Goal: Transaction & Acquisition: Purchase product/service

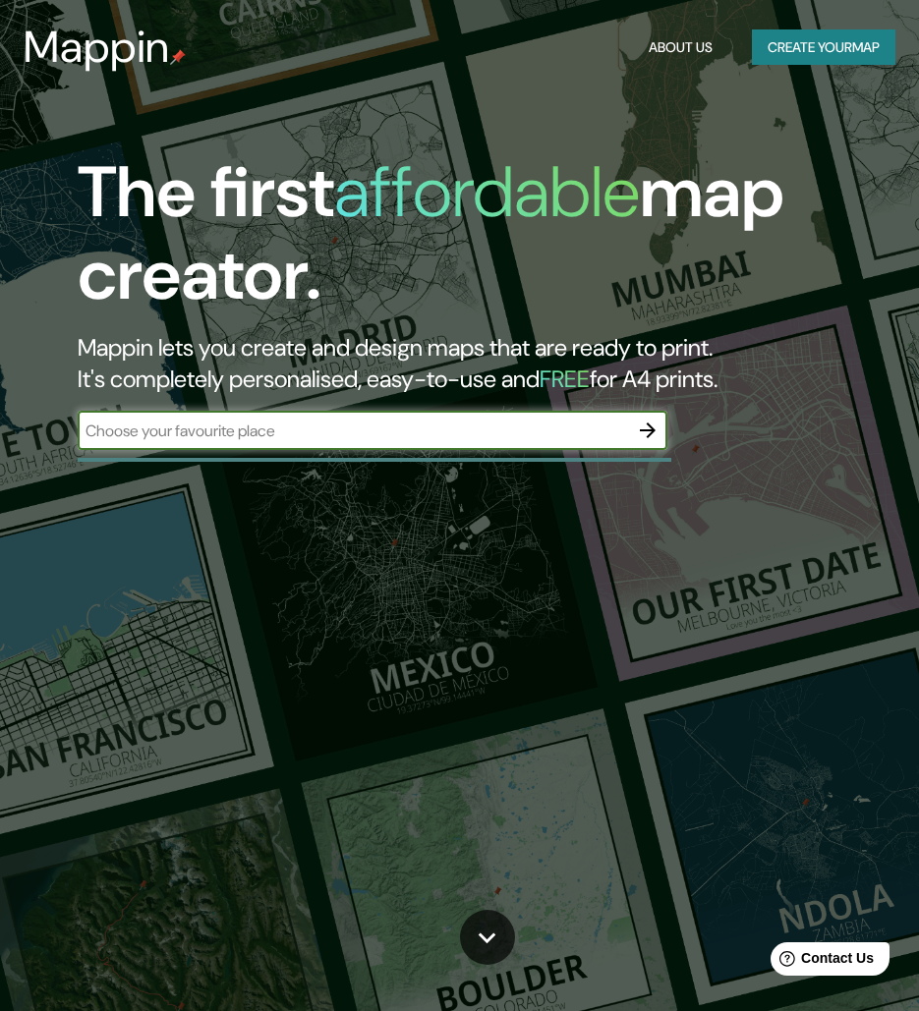
click at [352, 437] on input "text" at bounding box center [353, 431] width 550 height 23
type input "quetzatenango"
click at [652, 428] on icon "button" at bounding box center [648, 430] width 16 height 16
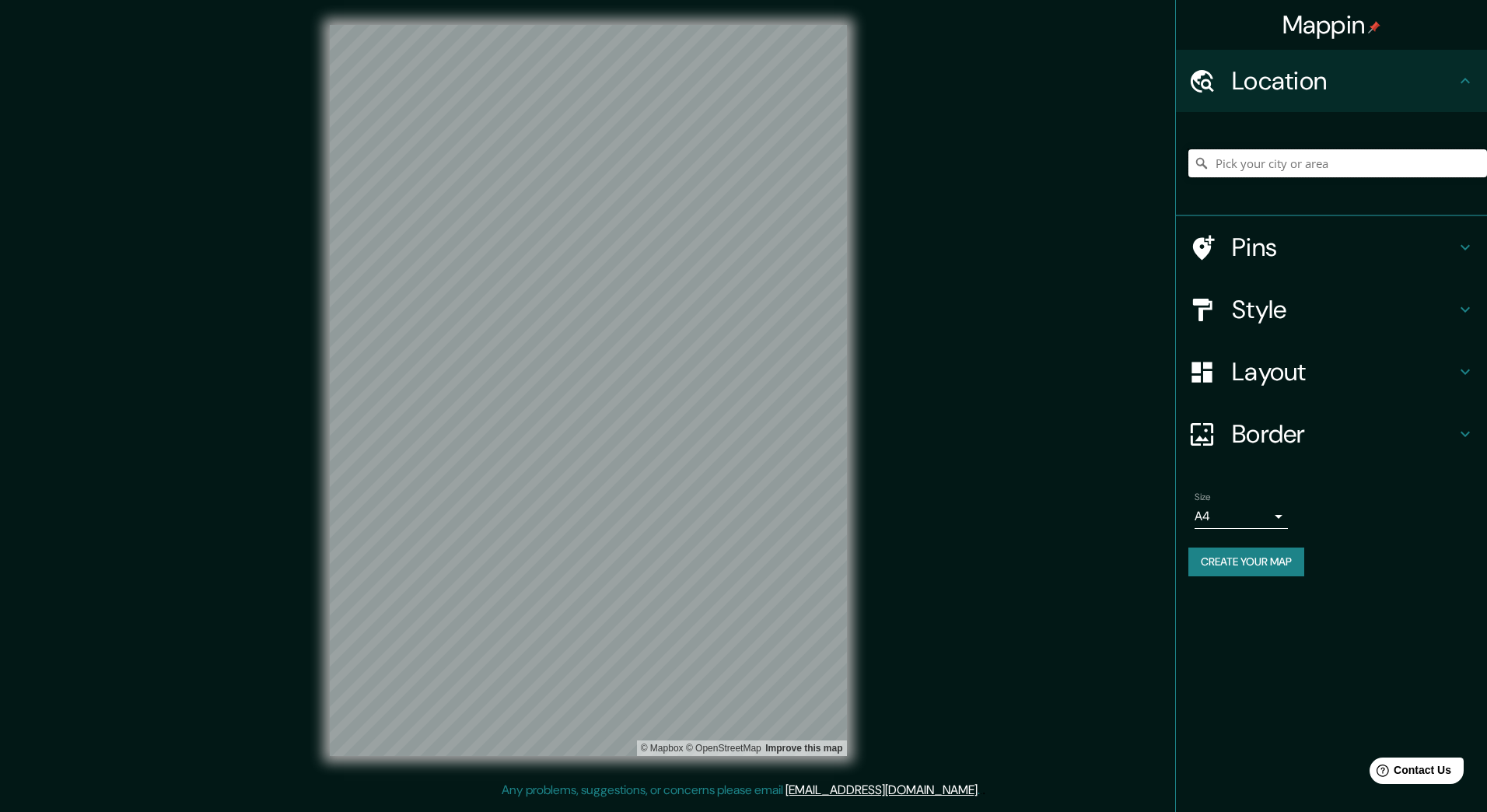
click at [726, 176] on input "Pick your city or area" at bounding box center [1337, 163] width 298 height 28
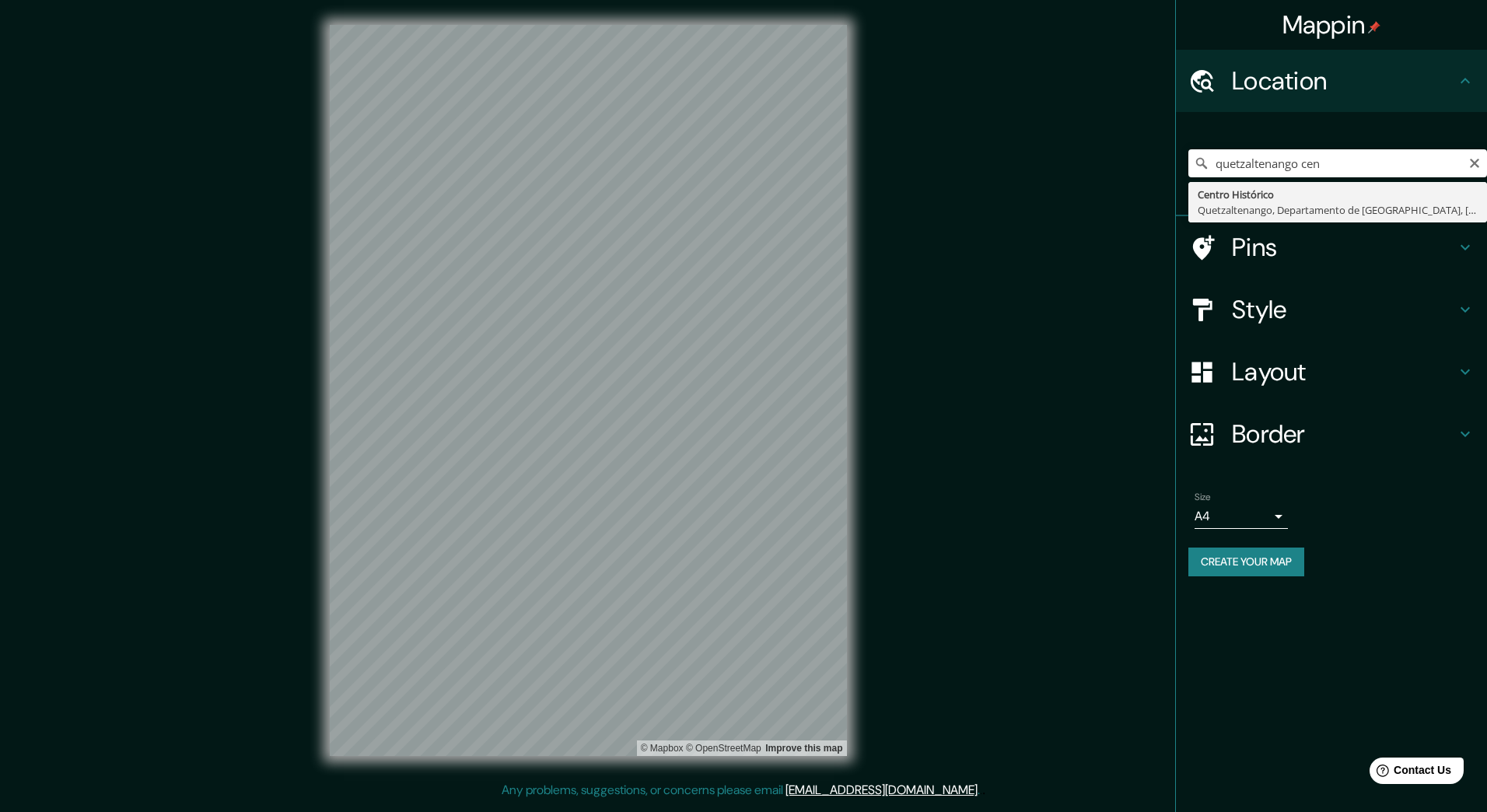
type input "Centro Histórico, [GEOGRAPHIC_DATA], [GEOGRAPHIC_DATA], [GEOGRAPHIC_DATA]"
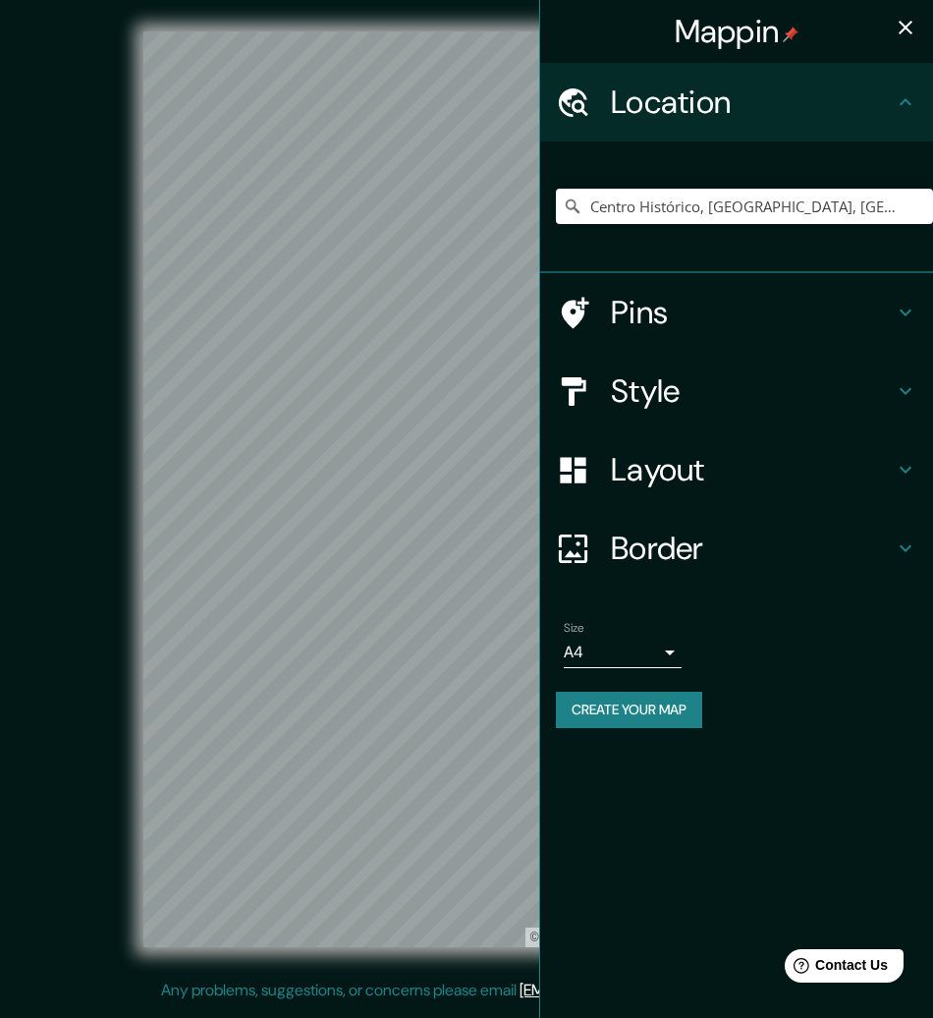
click at [137, 445] on div "© Mapbox © OpenStreetMap Improve this map" at bounding box center [467, 489] width 840 height 916
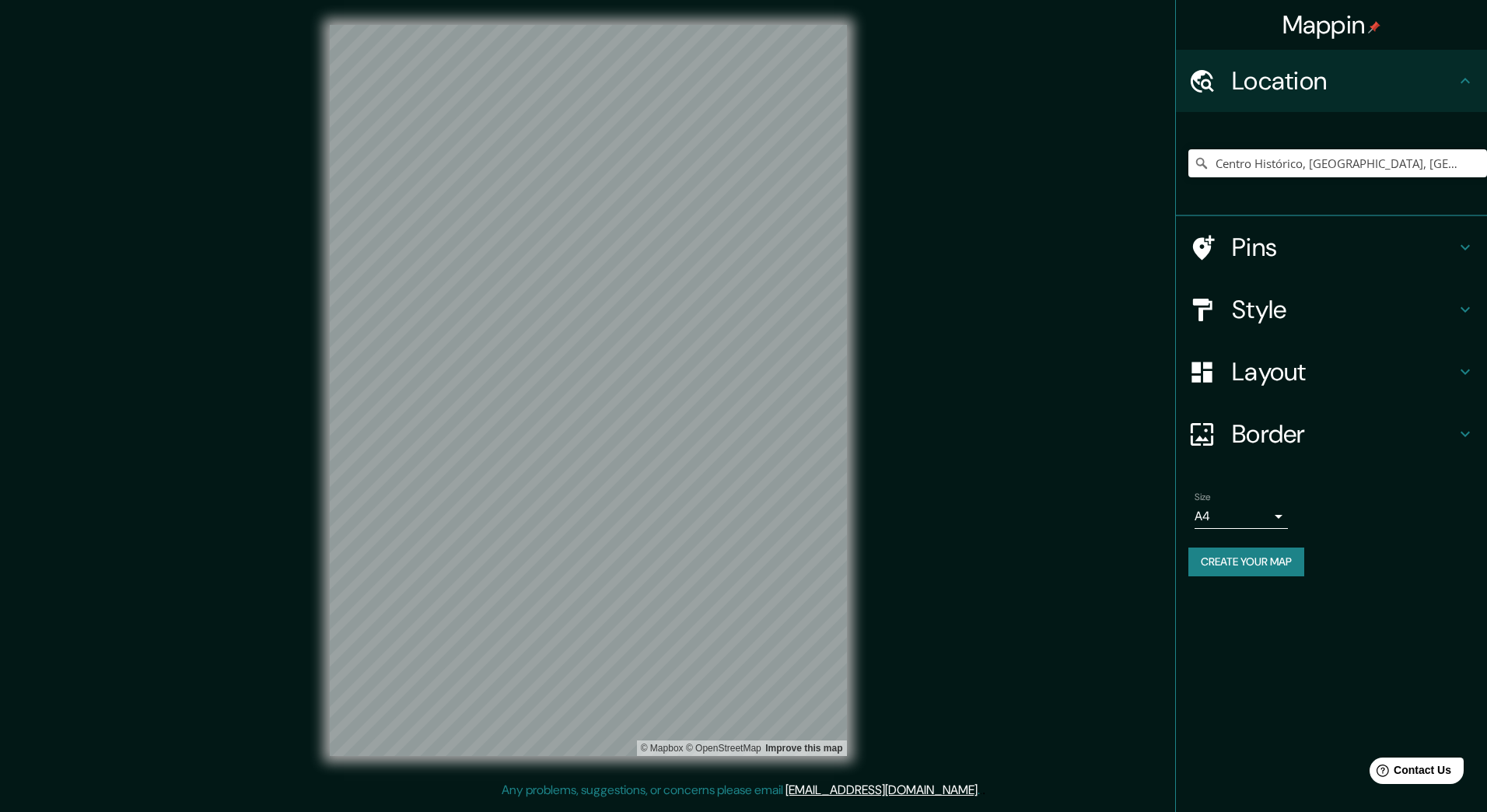
click at [726, 305] on h4 "Style" at bounding box center [1343, 309] width 224 height 31
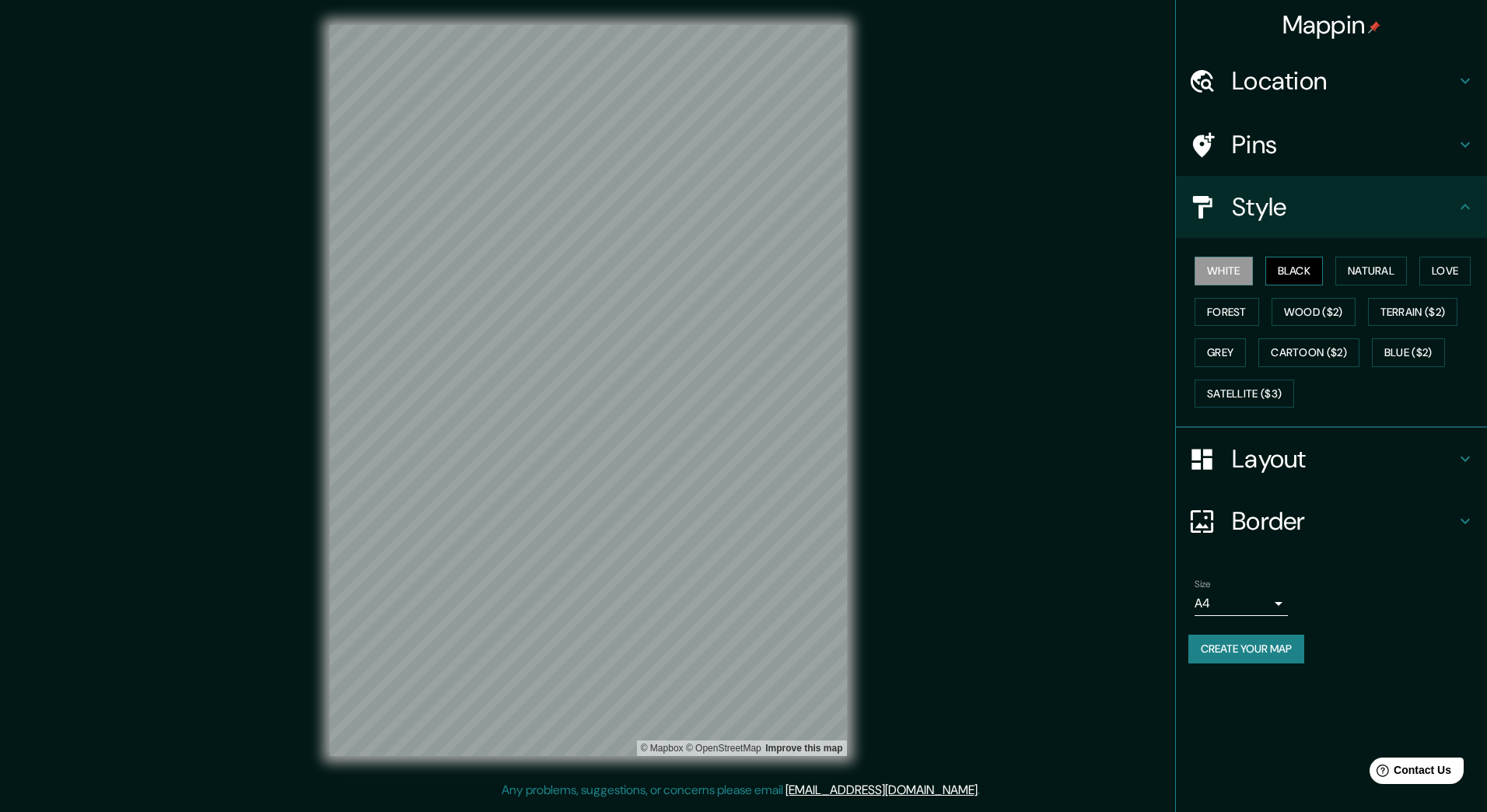
click at [726, 260] on button "Black" at bounding box center [1295, 271] width 59 height 28
click at [726, 268] on button "Natural" at bounding box center [1371, 271] width 71 height 28
click at [726, 271] on button "Love" at bounding box center [1444, 271] width 51 height 28
click at [726, 317] on button "Forest" at bounding box center [1227, 312] width 65 height 28
click at [726, 313] on button "Wood ($2)" at bounding box center [1313, 312] width 84 height 28
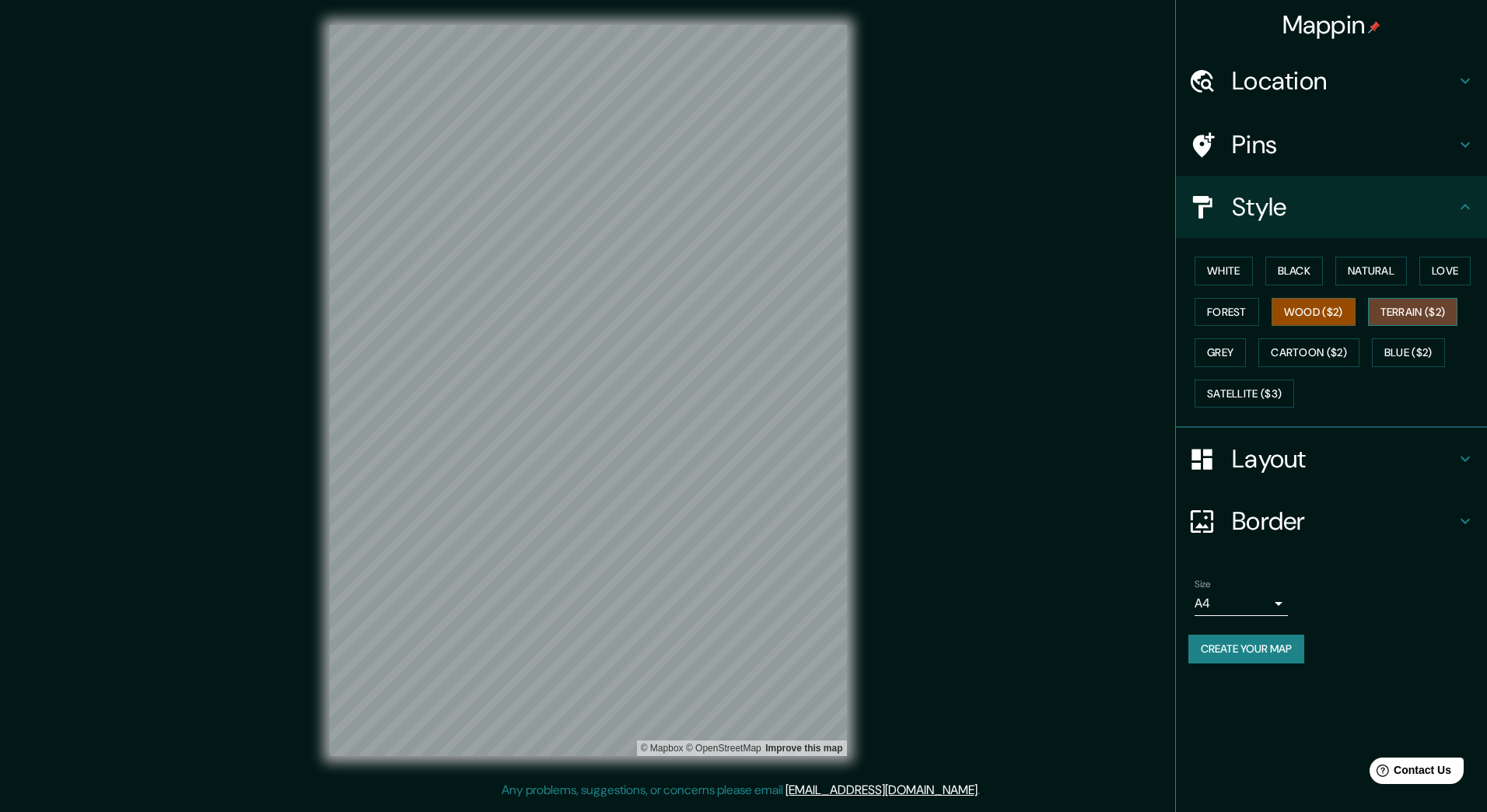
click at [726, 313] on button "Terrain ($2)" at bounding box center [1413, 312] width 90 height 28
click at [726, 355] on button "Grey" at bounding box center [1220, 352] width 51 height 28
click at [726, 352] on button "Cartoon ($2)" at bounding box center [1309, 352] width 101 height 28
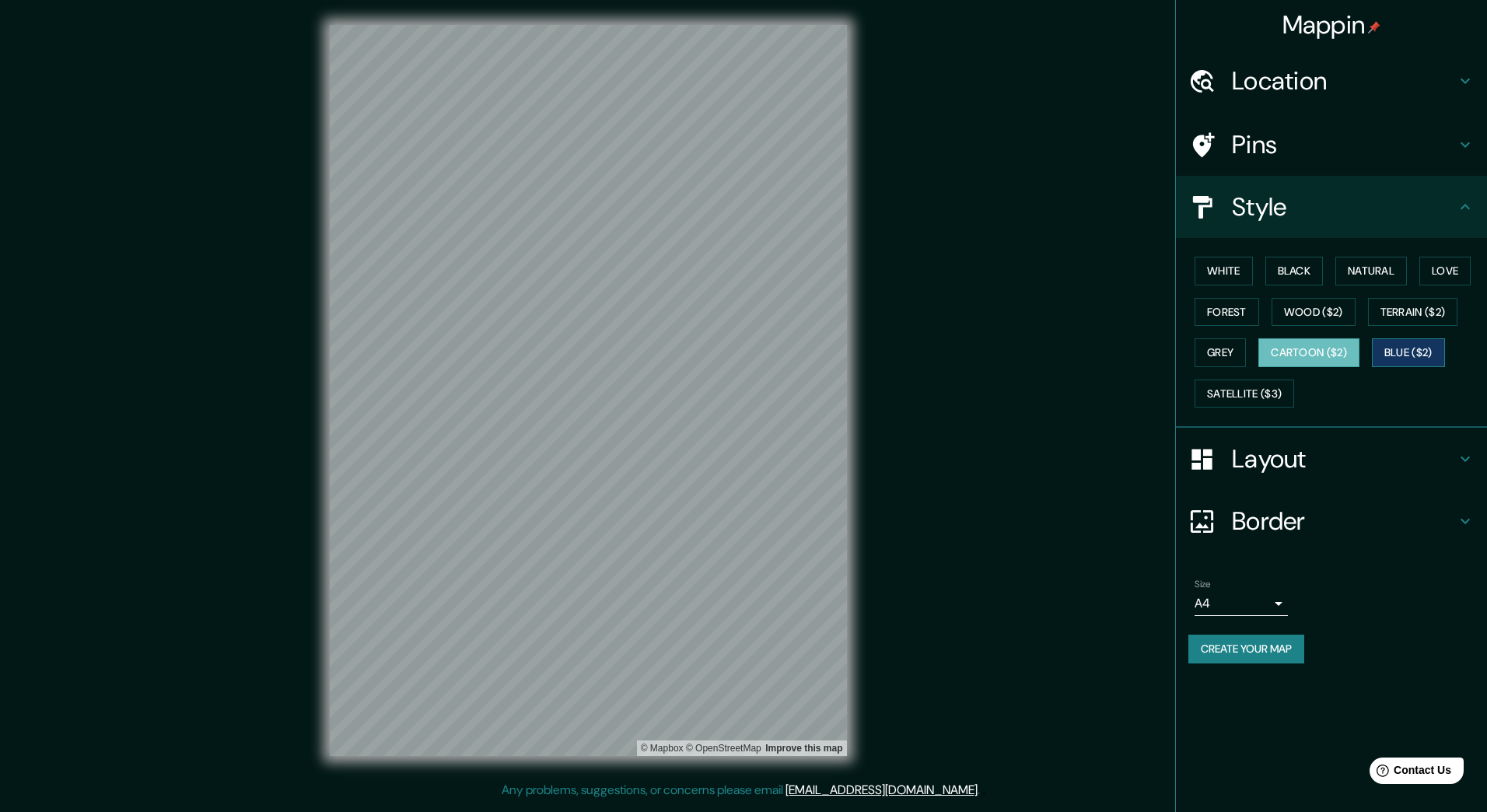
click at [726, 351] on button "Blue ($2)" at bounding box center [1408, 352] width 73 height 28
click at [726, 392] on button "Satellite ($3)" at bounding box center [1244, 393] width 100 height 28
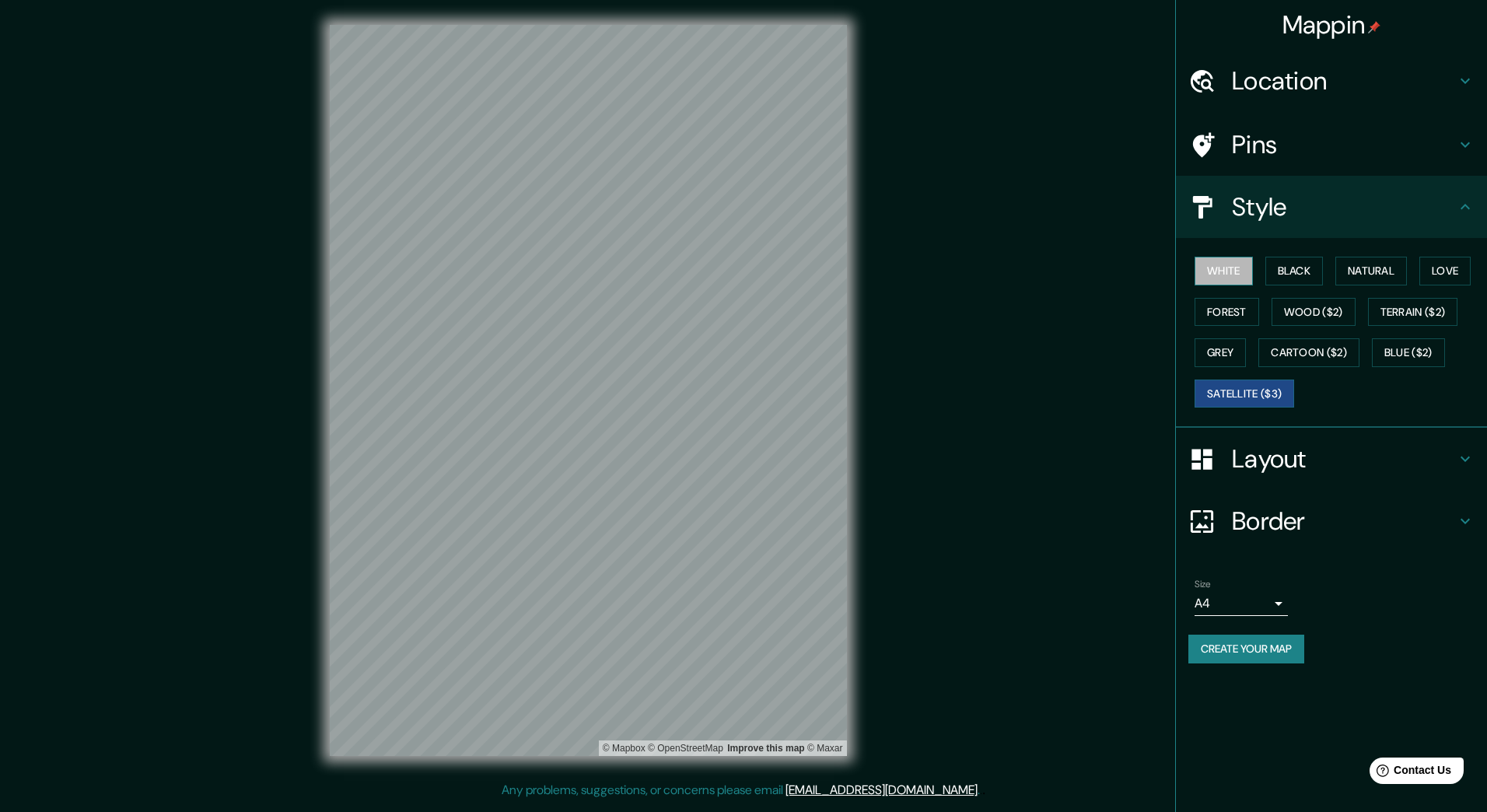
click at [726, 268] on button "White" at bounding box center [1223, 271] width 59 height 28
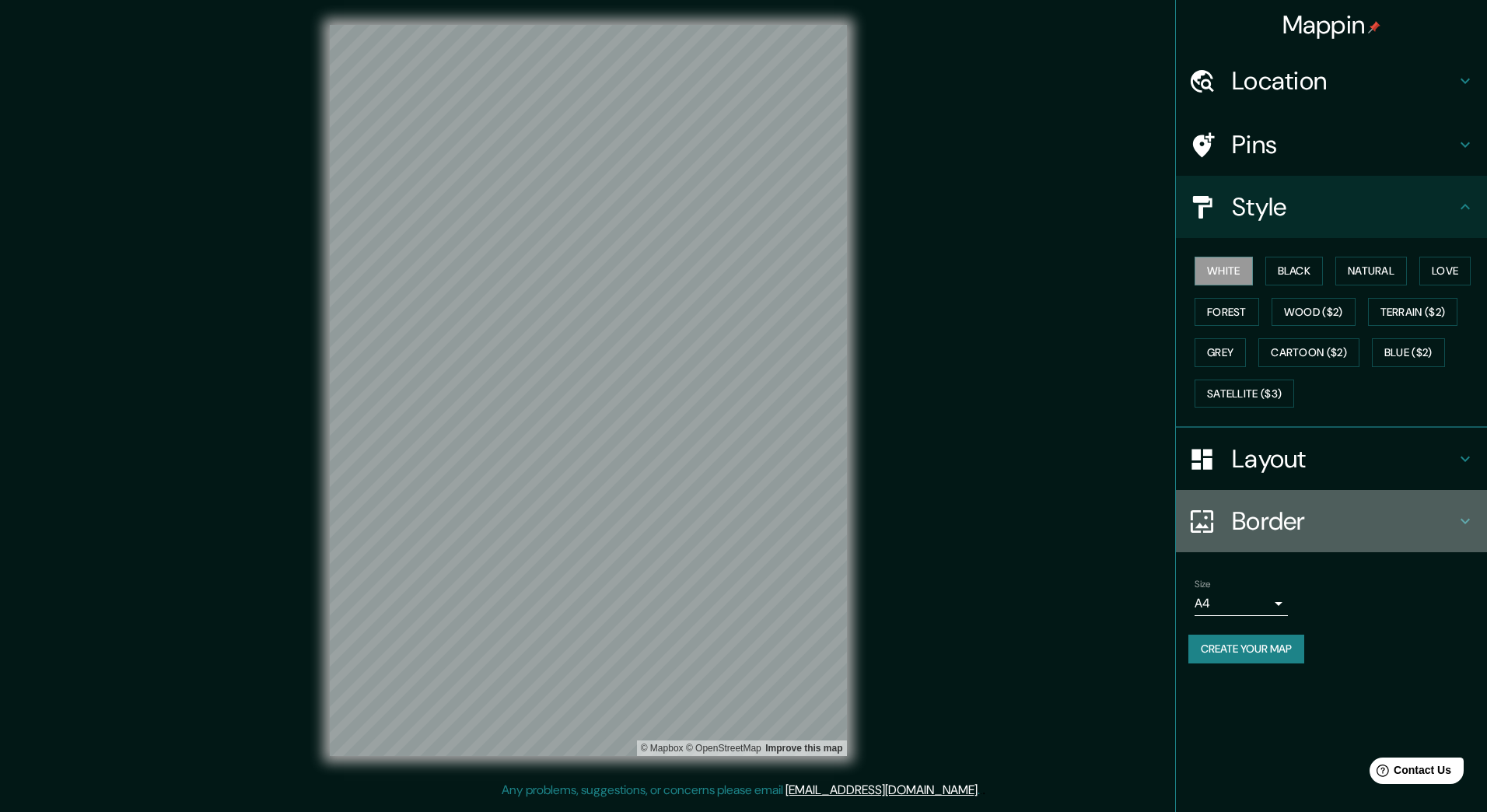
click at [726, 520] on h4 "Border" at bounding box center [1343, 521] width 224 height 31
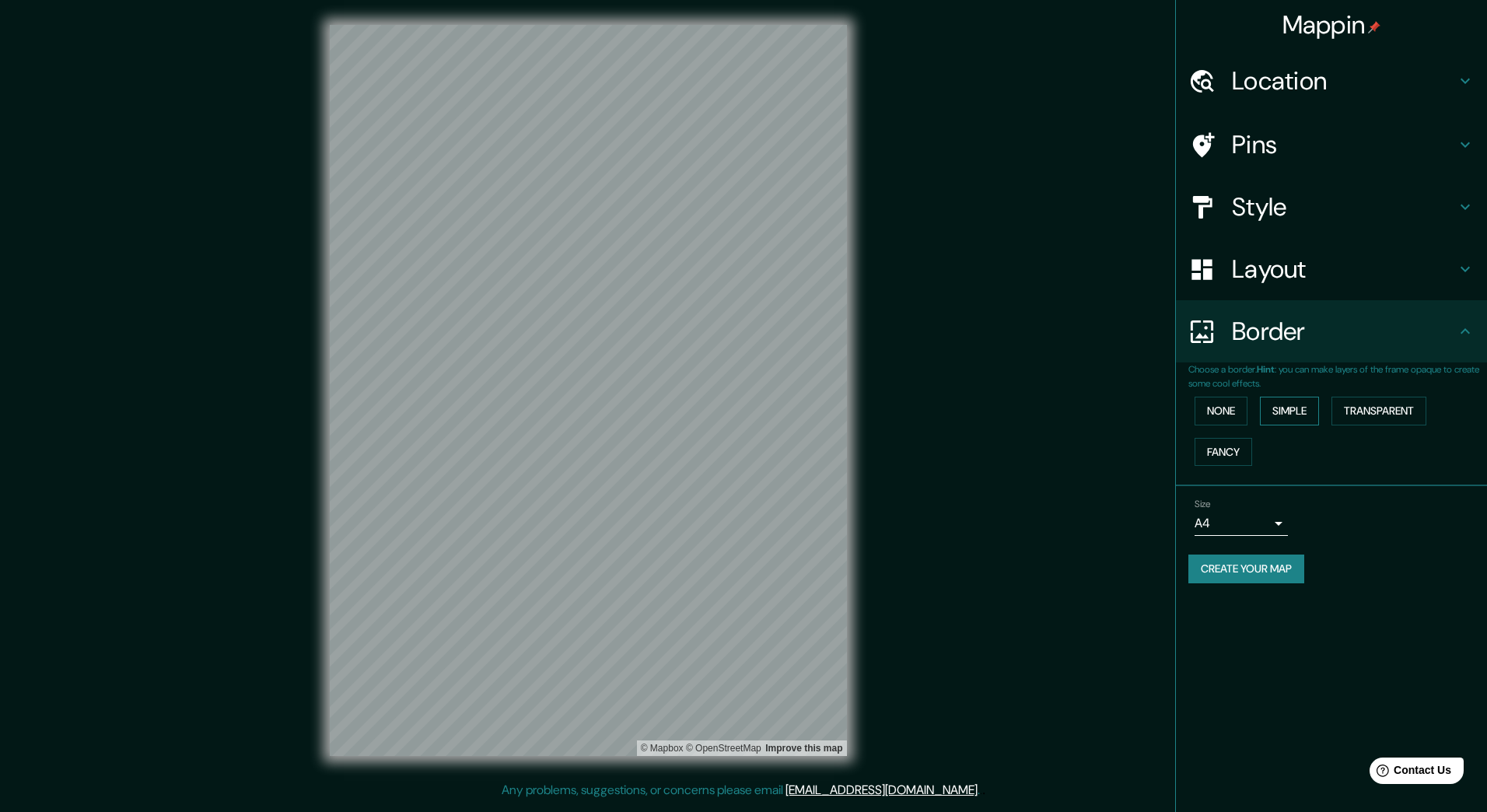
click at [726, 414] on button "Simple" at bounding box center [1289, 411] width 59 height 28
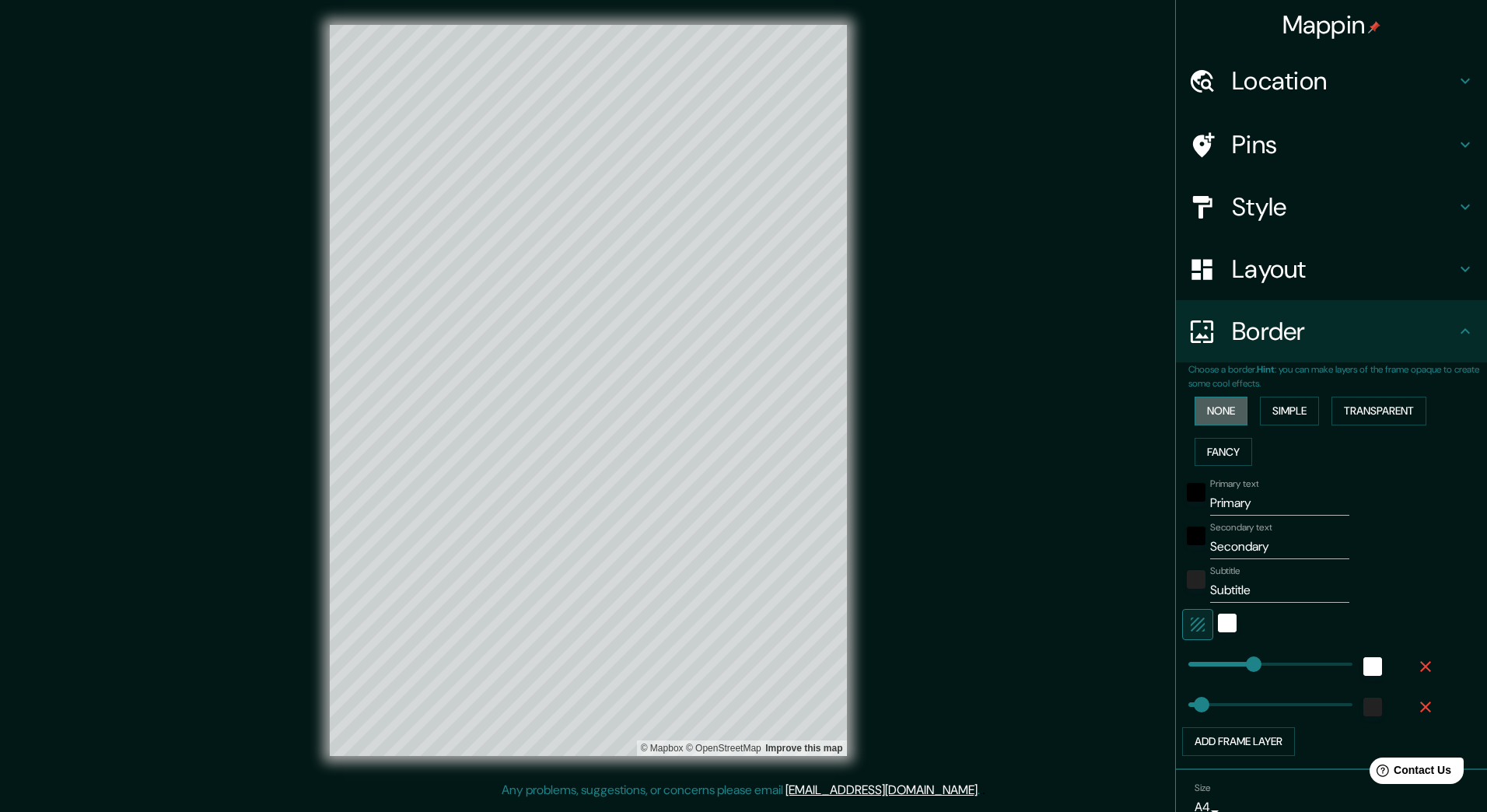
click at [726, 409] on button "None" at bounding box center [1220, 411] width 53 height 28
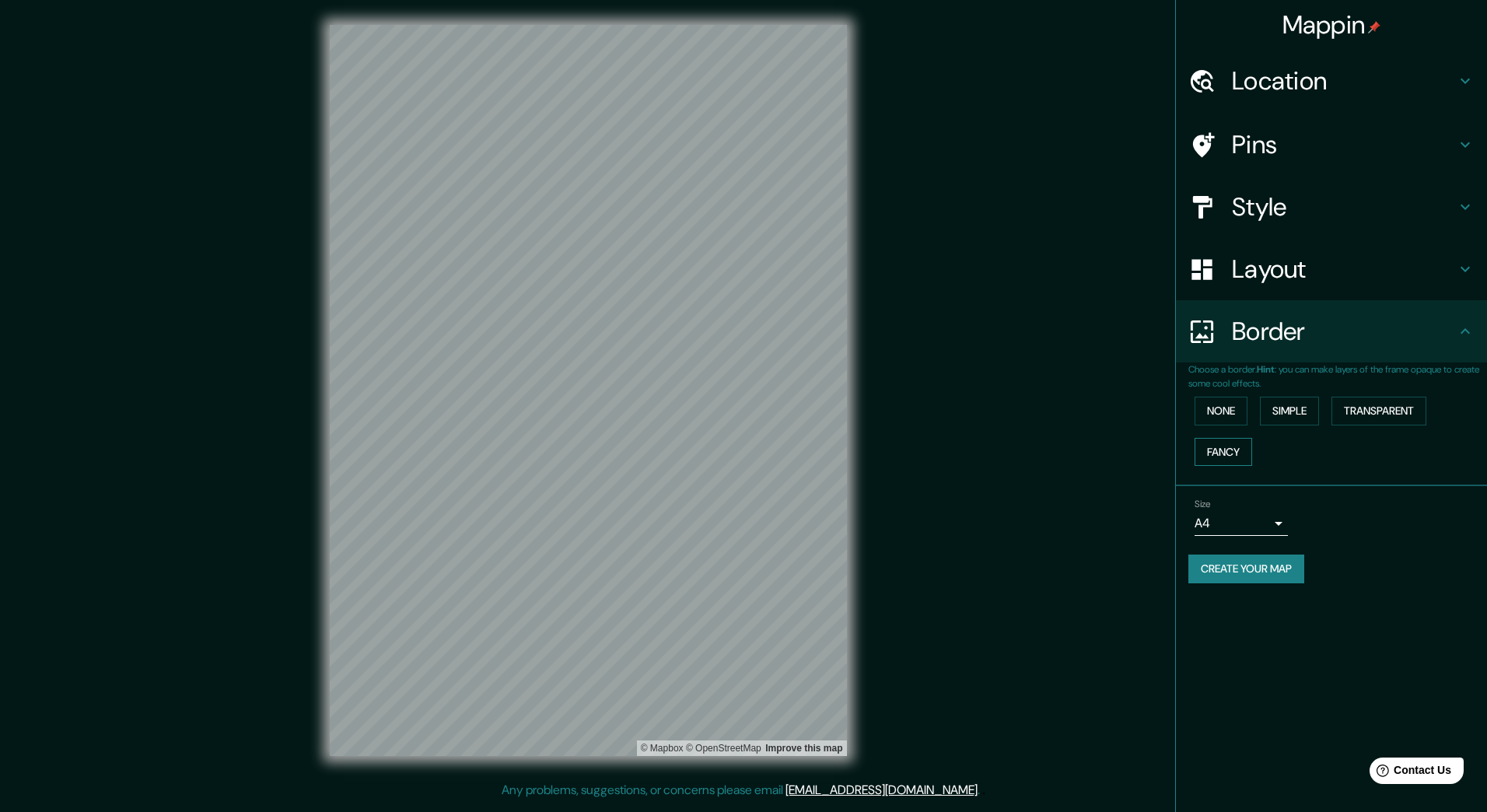
click at [726, 462] on button "Fancy" at bounding box center [1223, 452] width 58 height 28
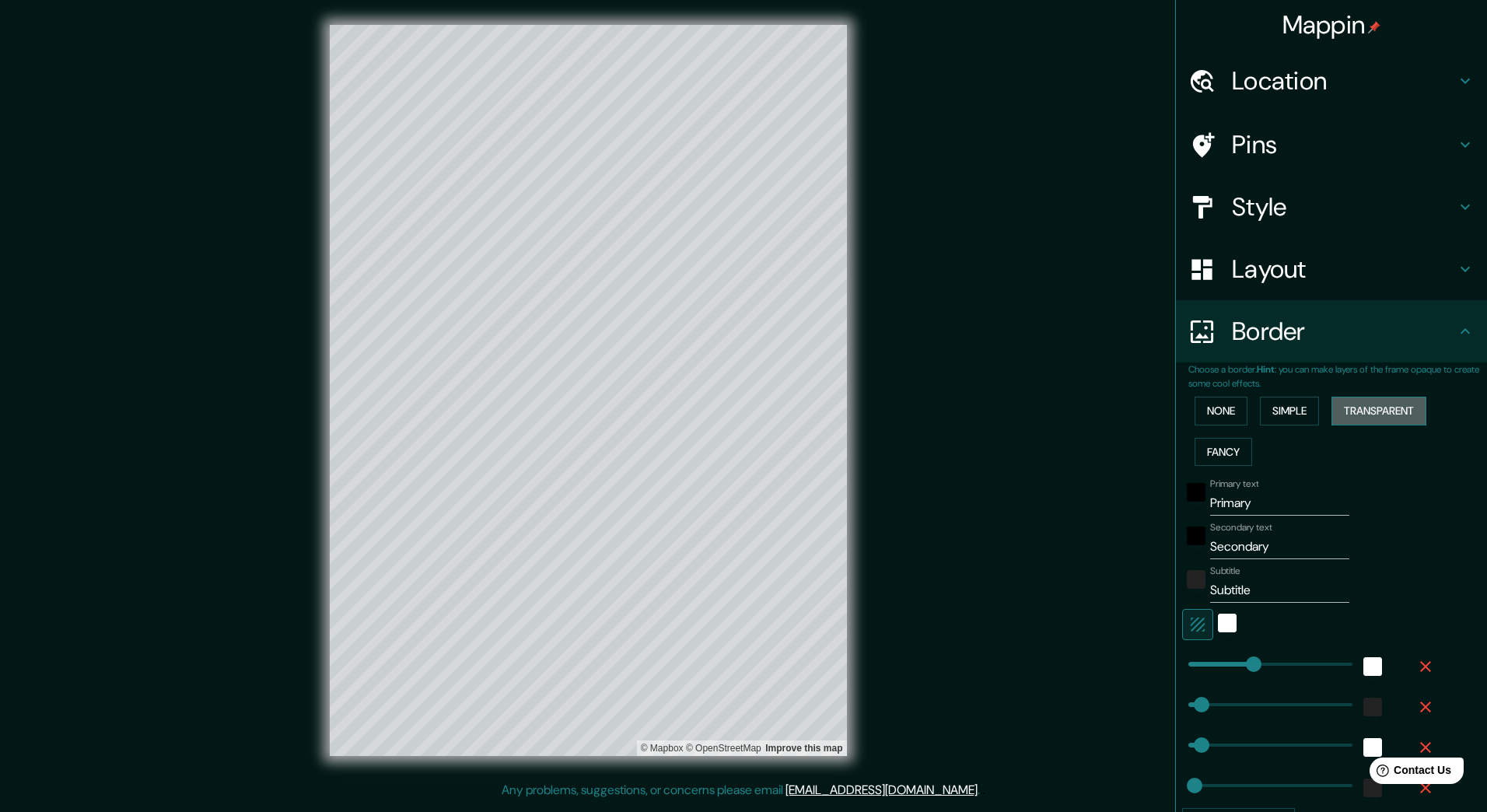
click at [726, 403] on button "Transparent" at bounding box center [1379, 411] width 95 height 28
click at [726, 403] on button "None" at bounding box center [1220, 411] width 53 height 28
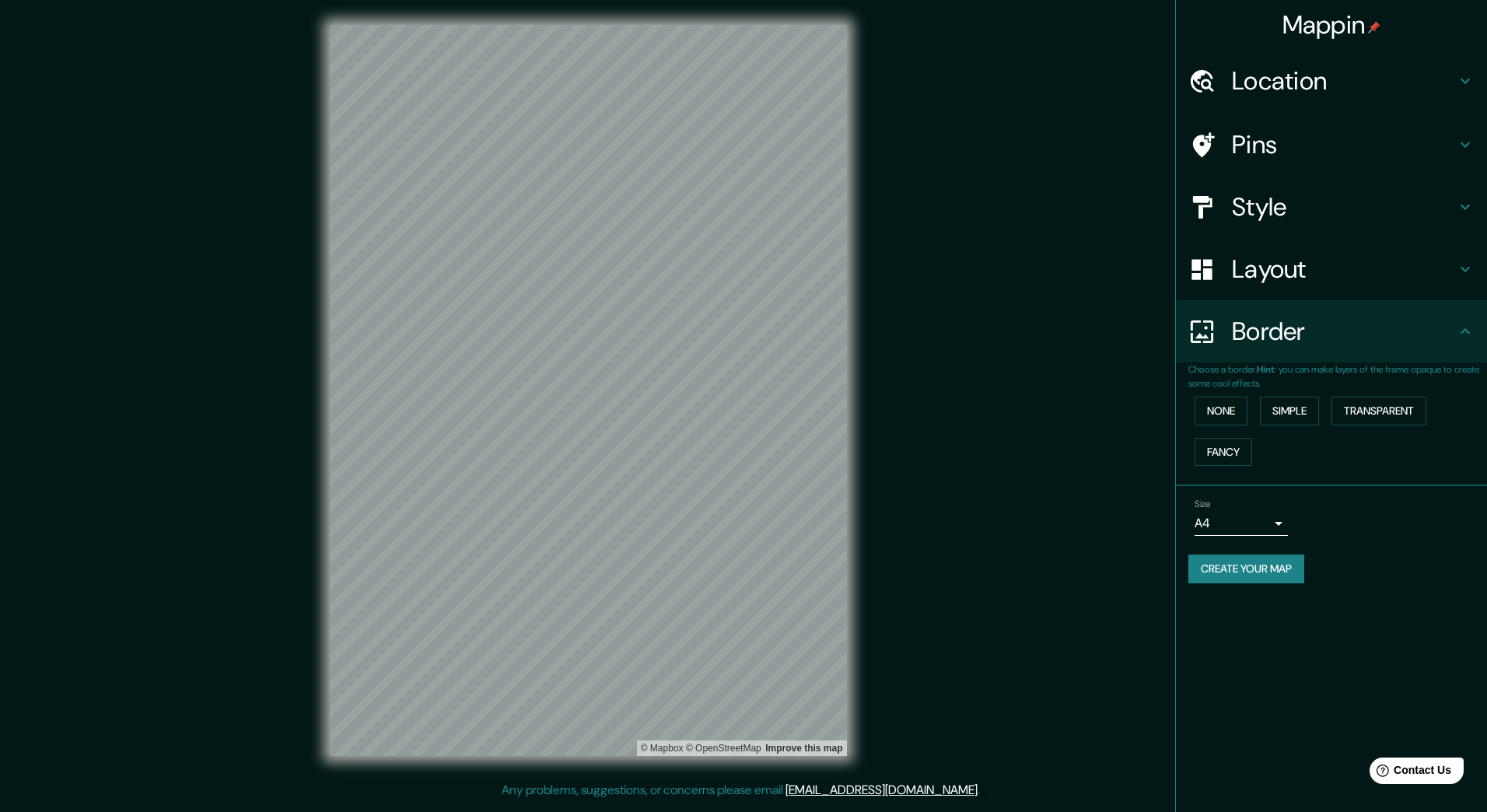
click at [726, 204] on h4 "Style" at bounding box center [1343, 207] width 224 height 31
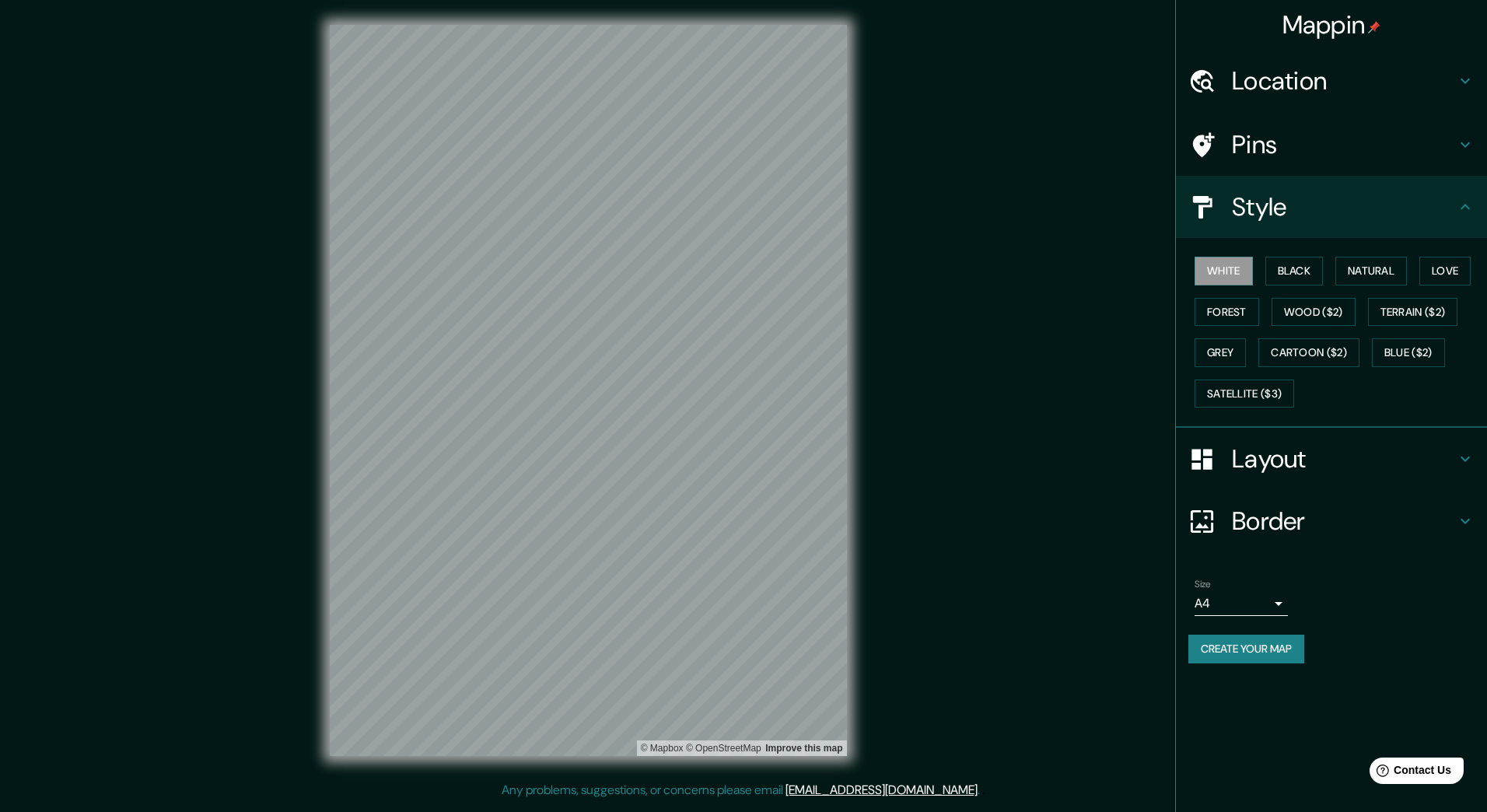
click at [726, 449] on h4 "Layout" at bounding box center [1343, 458] width 224 height 31
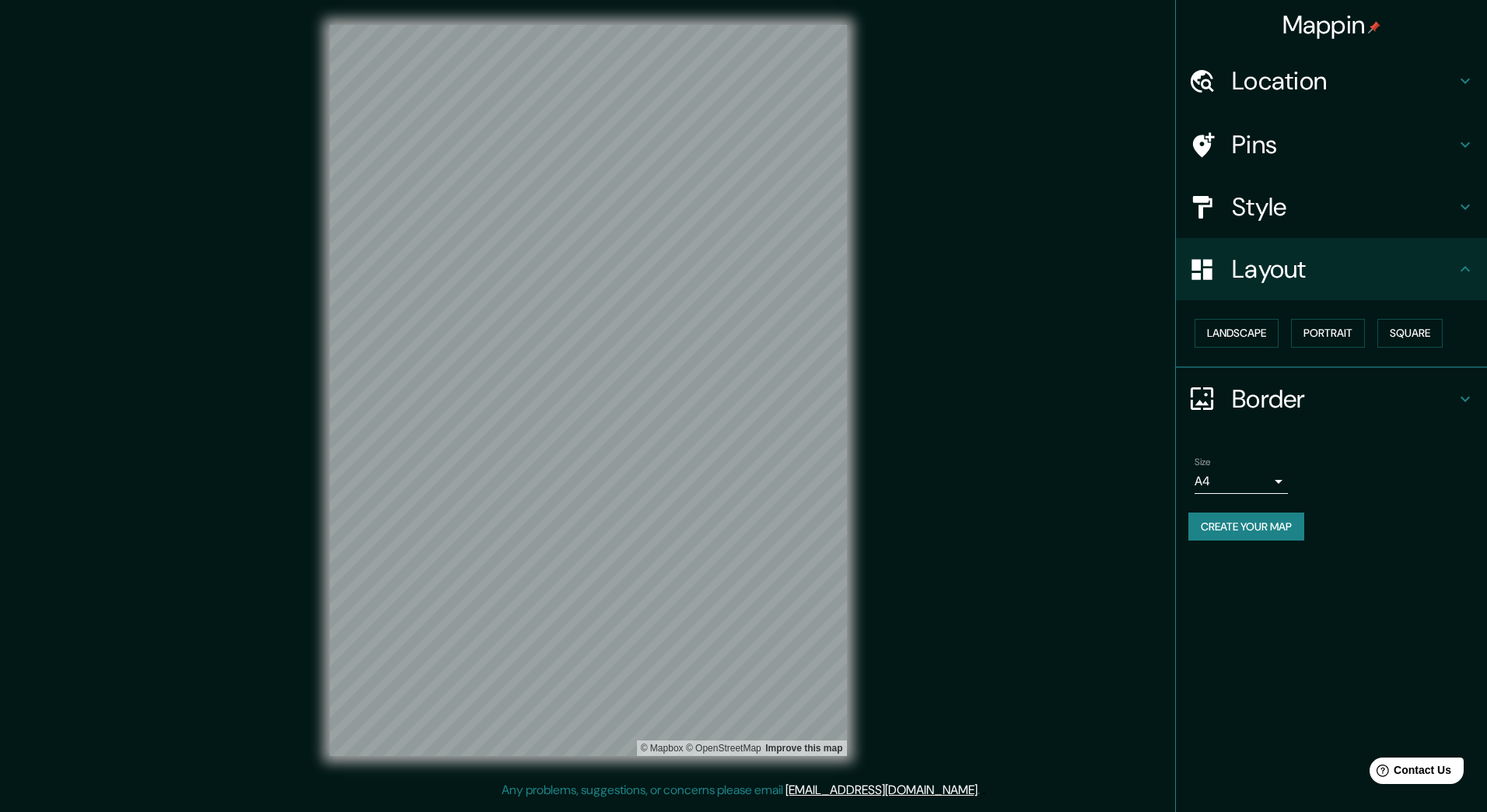
click at [726, 82] on h4 "Location" at bounding box center [1343, 81] width 224 height 31
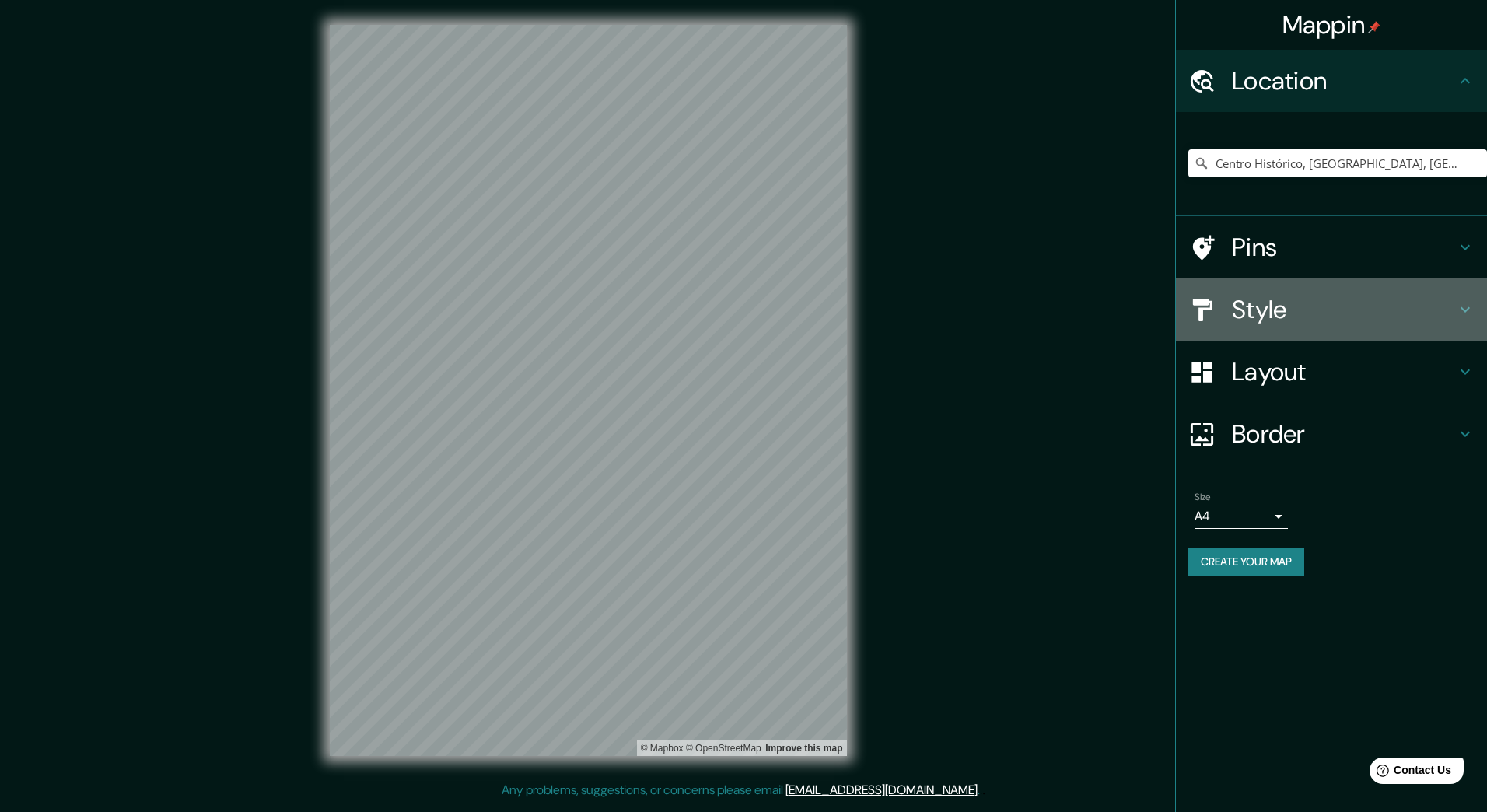
click at [726, 299] on h4 "Style" at bounding box center [1343, 309] width 224 height 31
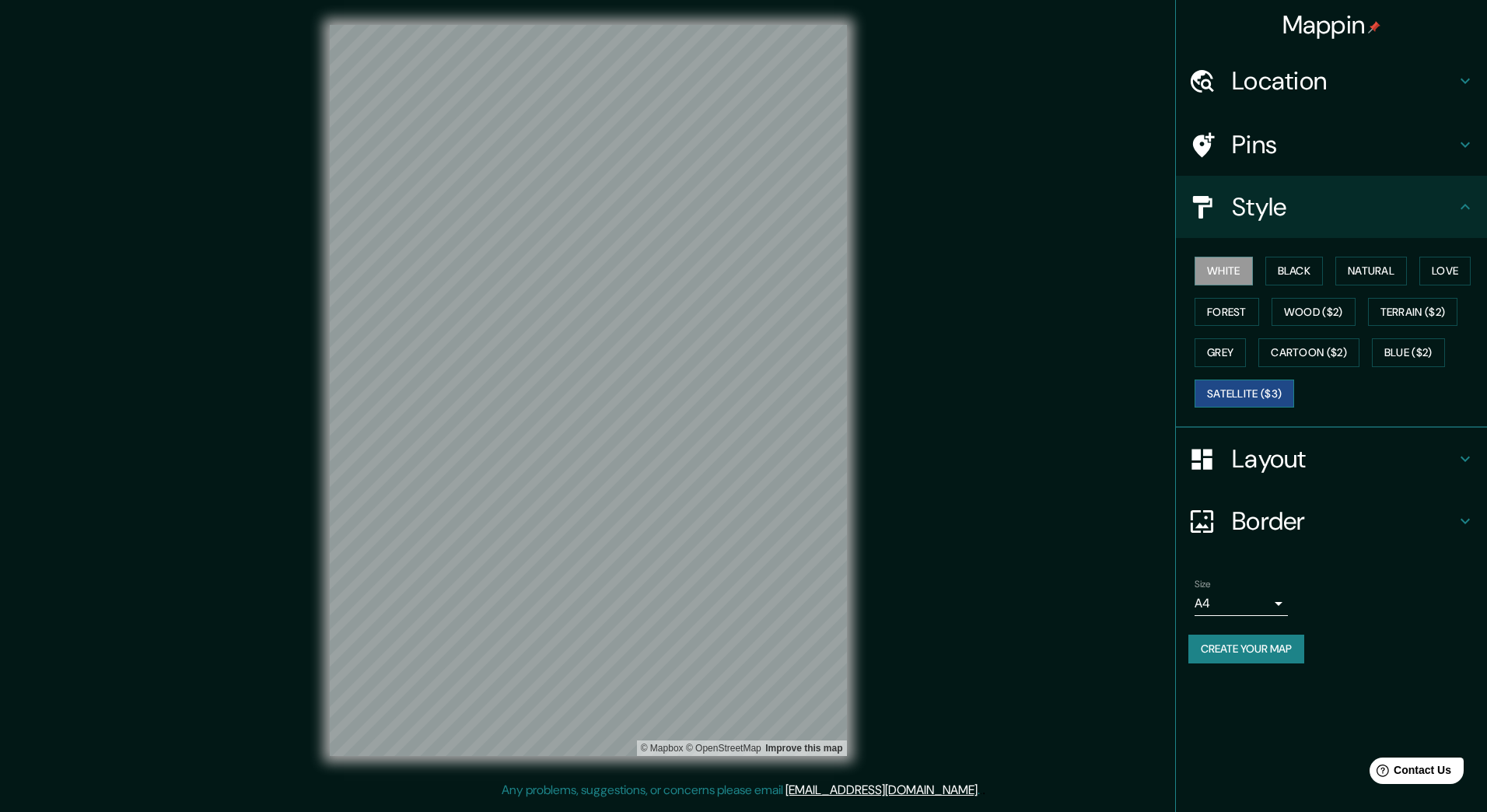
click at [726, 390] on button "Satellite ($3)" at bounding box center [1244, 393] width 100 height 28
